Goal: Task Accomplishment & Management: Use online tool/utility

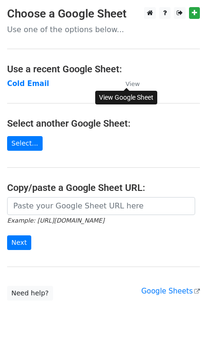
click at [133, 84] on small "View" at bounding box center [132, 83] width 14 height 7
click at [37, 86] on strong "Cold Email" at bounding box center [28, 83] width 42 height 9
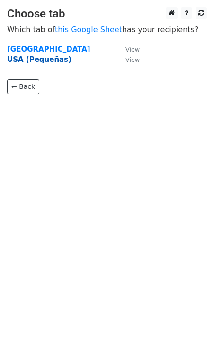
click at [33, 61] on strong "USA (Pequeñas)" at bounding box center [39, 59] width 64 height 9
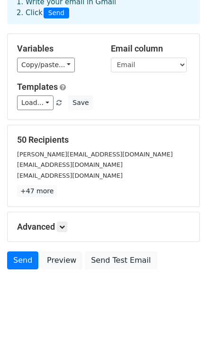
scroll to position [59, 0]
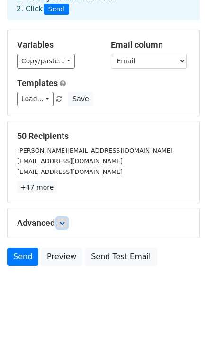
click at [62, 223] on icon at bounding box center [62, 223] width 6 height 6
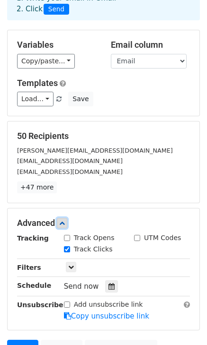
scroll to position [150, 0]
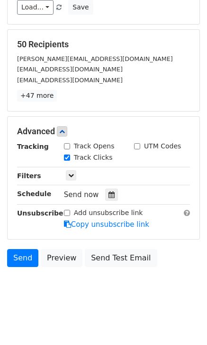
click at [69, 147] on input "Track Opens" at bounding box center [67, 146] width 6 height 6
checkbox input "true"
click at [139, 147] on input "UTM Codes" at bounding box center [137, 146] width 6 height 6
click at [139, 146] on input "UTM Codes" at bounding box center [137, 146] width 6 height 6
checkbox input "false"
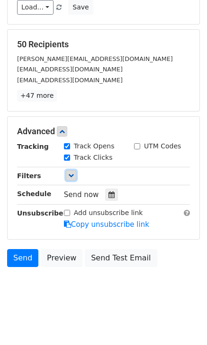
click at [67, 176] on link at bounding box center [71, 175] width 10 height 10
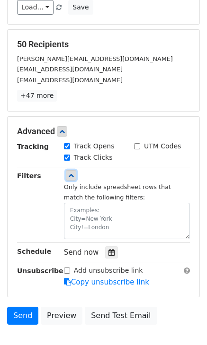
click at [70, 175] on icon at bounding box center [71, 176] width 6 height 6
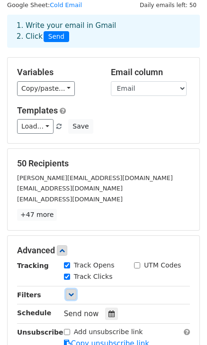
scroll to position [0, 0]
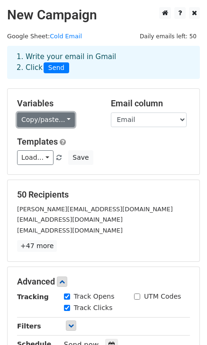
click at [53, 122] on link "Copy/paste..." at bounding box center [46, 120] width 58 height 15
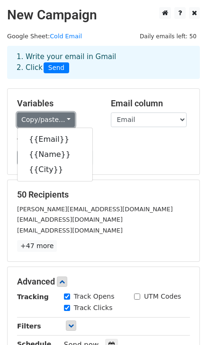
click at [53, 122] on link "Copy/paste..." at bounding box center [46, 120] width 58 height 15
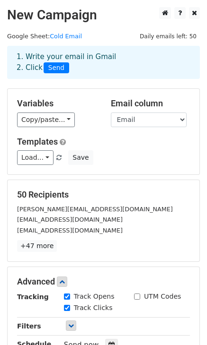
scroll to position [150, 0]
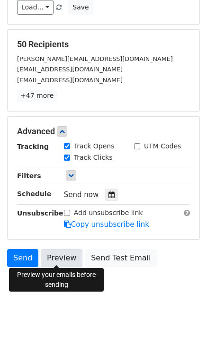
click at [61, 259] on link "Preview" at bounding box center [62, 258] width 42 height 18
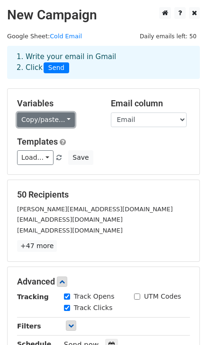
click at [61, 125] on link "Copy/paste..." at bounding box center [46, 120] width 58 height 15
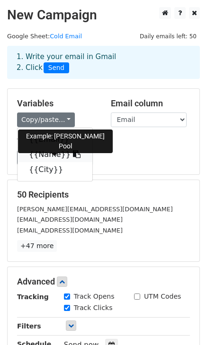
click at [73, 156] on icon at bounding box center [77, 154] width 8 height 8
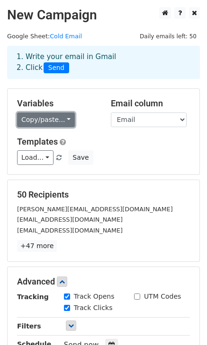
click at [60, 121] on link "Copy/paste..." at bounding box center [46, 120] width 58 height 15
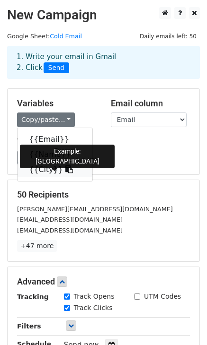
click at [45, 168] on link "{{City}}" at bounding box center [54, 169] width 75 height 15
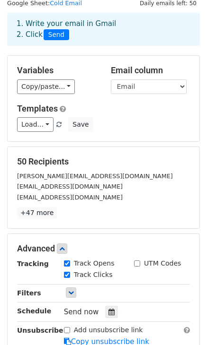
scroll to position [150, 0]
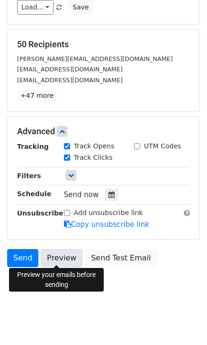
click at [57, 260] on link "Preview" at bounding box center [62, 258] width 42 height 18
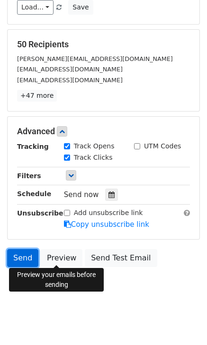
click at [16, 260] on link "Send" at bounding box center [22, 258] width 31 height 18
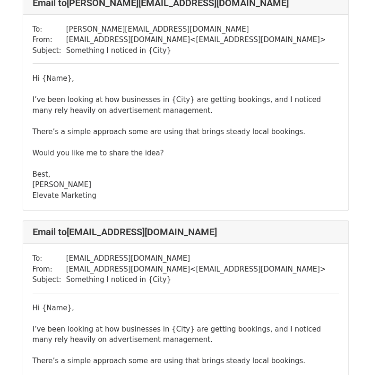
scroll to position [76, 0]
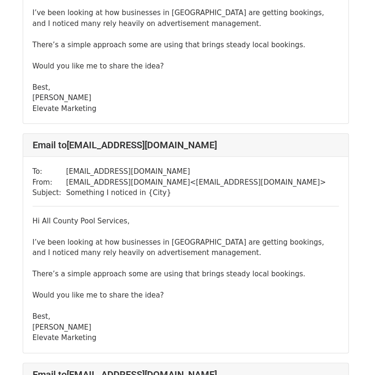
scroll to position [168, 0]
